Goal: Information Seeking & Learning: Learn about a topic

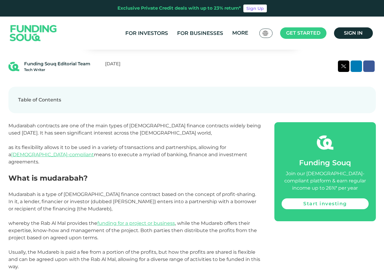
scroll to position [271, 0]
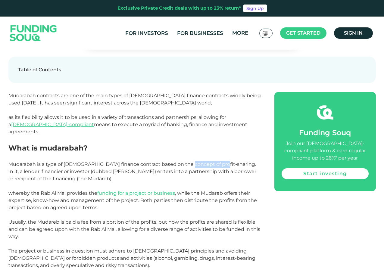
drag, startPoint x: 184, startPoint y: 157, endPoint x: 215, endPoint y: 157, distance: 31.4
click at [215, 162] on span "Mudarabah is a type of [DEMOGRAPHIC_DATA] finance contract based on the concept…" at bounding box center [132, 172] width 248 height 20
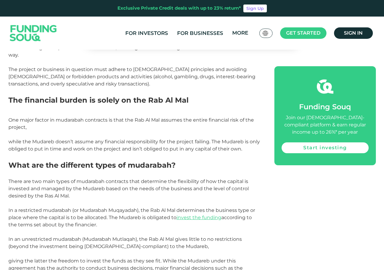
scroll to position [452, 0]
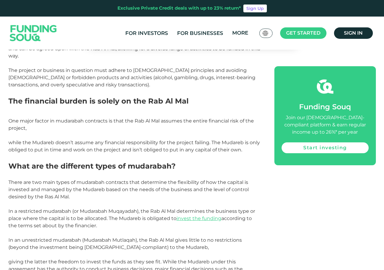
click at [90, 97] on span "The financial burden is solely on the Rab Al Mal" at bounding box center [98, 101] width 180 height 9
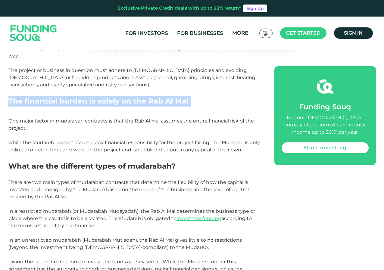
click at [90, 97] on span "The financial burden is solely on the Rab Al Mal" at bounding box center [98, 101] width 180 height 9
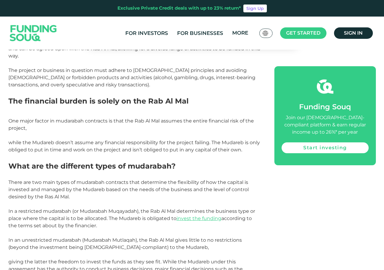
click at [99, 213] on span "In a restricted mudarabah (or Mudarabah Muqayadah), the Rab Al Mal determines t…" at bounding box center [131, 219] width 247 height 20
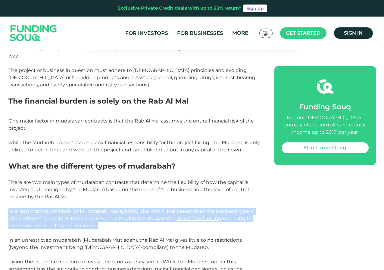
click at [99, 213] on span "In a restricted mudarabah (or Mudarabah Muqayadah), the Rab Al Mal determines t…" at bounding box center [131, 219] width 247 height 20
click at [159, 215] on p "In a restricted mudarabah (or Mudarabah Muqayadah), the Rab Al Mal determines t…" at bounding box center [134, 219] width 253 height 22
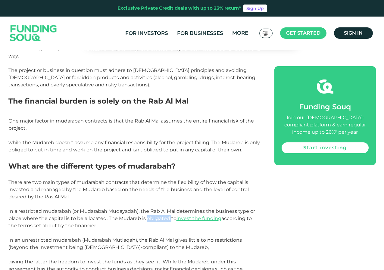
click at [159, 214] on span "In a restricted mudarabah (or Mudarabah Muqayadah), the Rab Al Mal determines t…" at bounding box center [131, 219] width 247 height 20
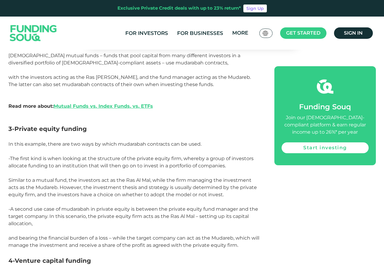
scroll to position [784, 0]
